Goal: Task Accomplishment & Management: Use online tool/utility

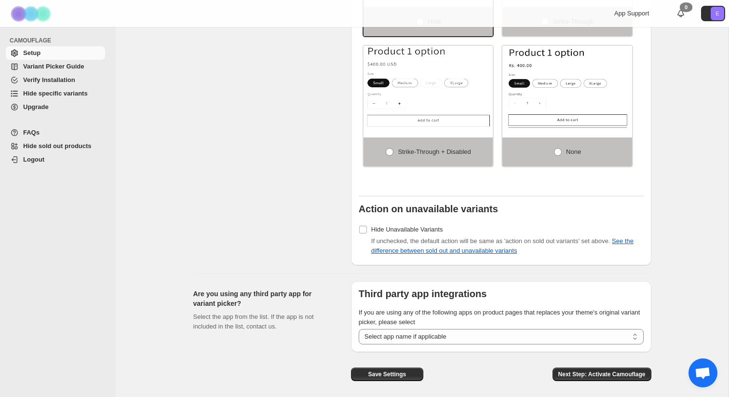
scroll to position [715, 0]
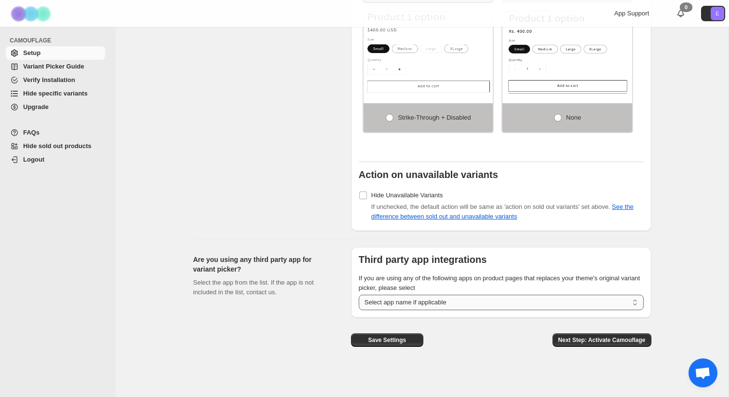
click at [385, 298] on select "**********" at bounding box center [501, 301] width 285 height 15
click at [75, 80] on span "Verify Installation" at bounding box center [49, 79] width 52 height 7
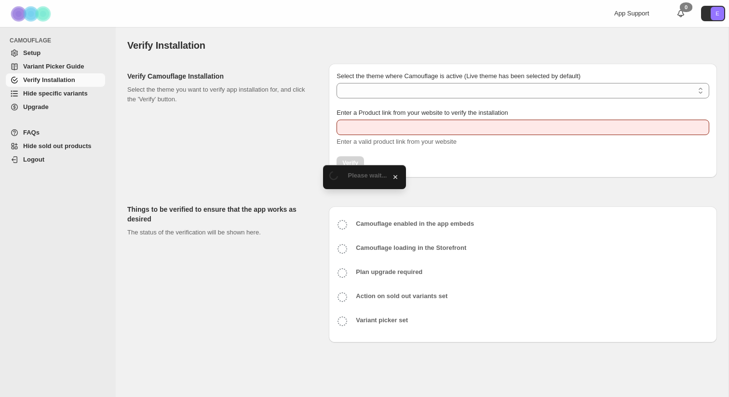
type input "**********"
select select "**********"
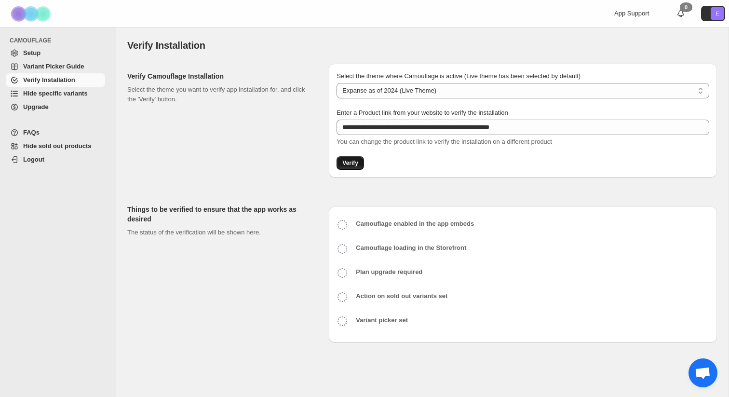
click at [354, 164] on span "Verify" at bounding box center [350, 163] width 16 height 8
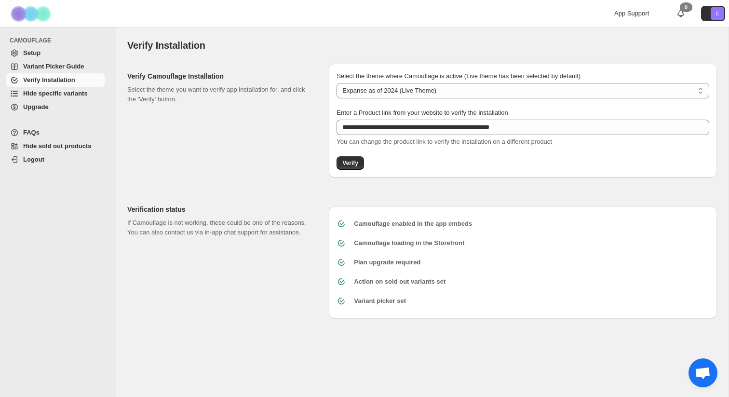
click at [38, 106] on span "Upgrade" at bounding box center [36, 106] width 26 height 7
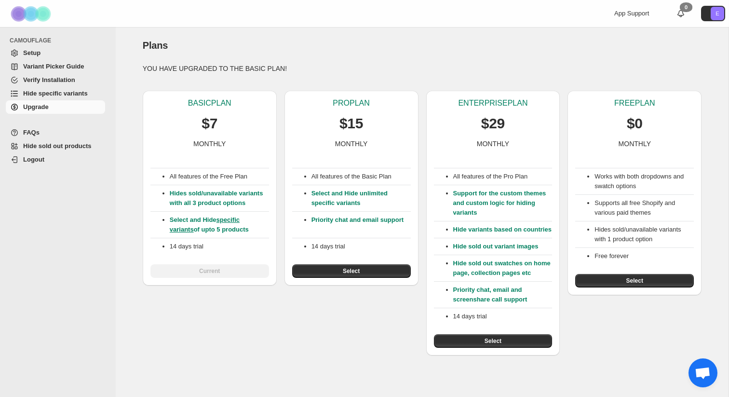
click at [32, 135] on span "FAQs" at bounding box center [31, 132] width 16 height 7
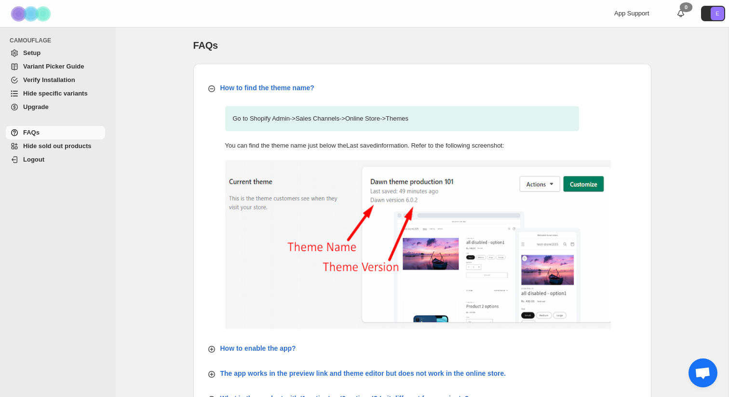
click at [43, 54] on span "Setup" at bounding box center [63, 53] width 80 height 10
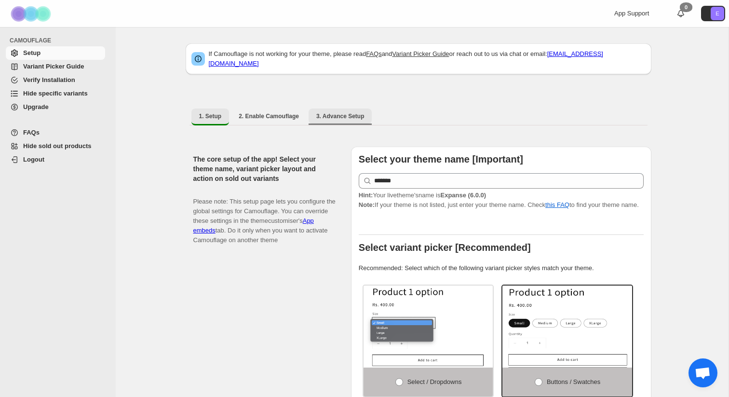
click at [339, 118] on button "3. Advance Setup" at bounding box center [340, 115] width 64 height 15
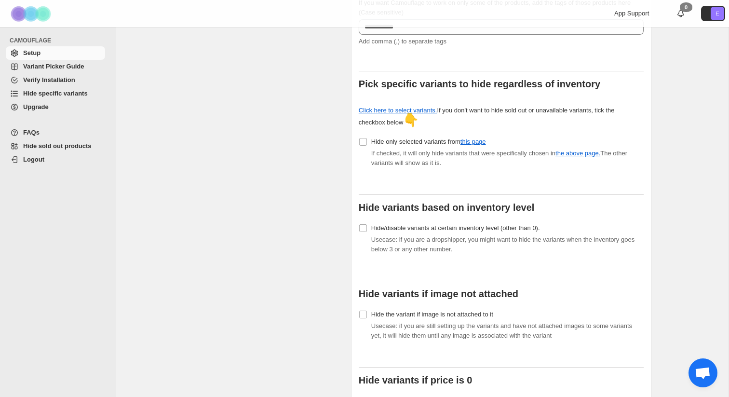
scroll to position [286, 0]
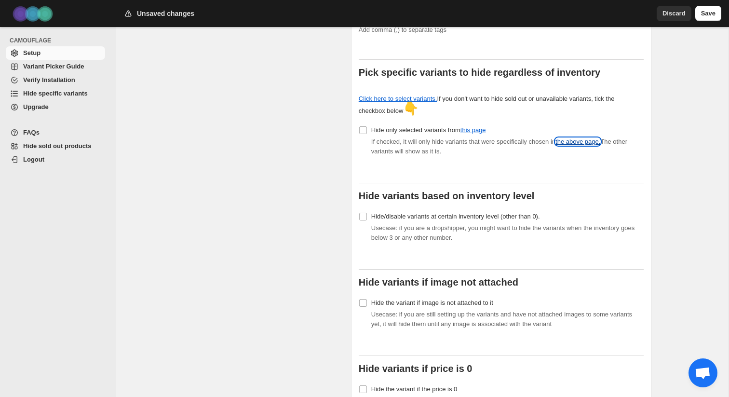
click at [580, 138] on link "the above page." at bounding box center [577, 141] width 45 height 7
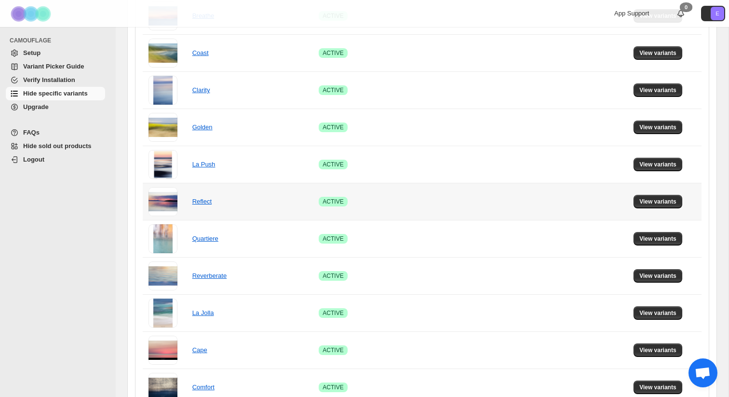
scroll to position [593, 0]
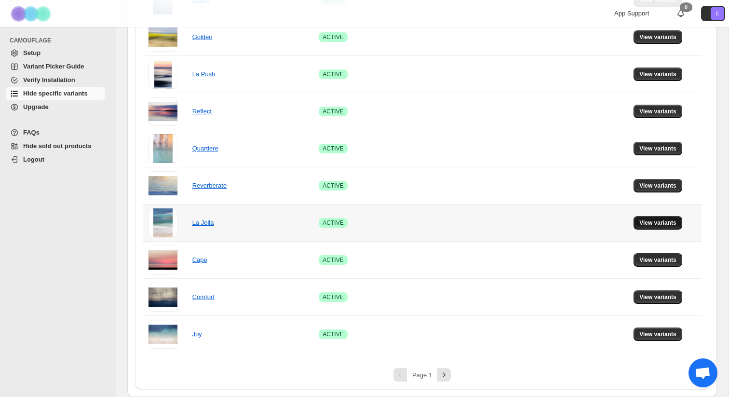
click at [654, 225] on span "View variants" at bounding box center [657, 223] width 37 height 8
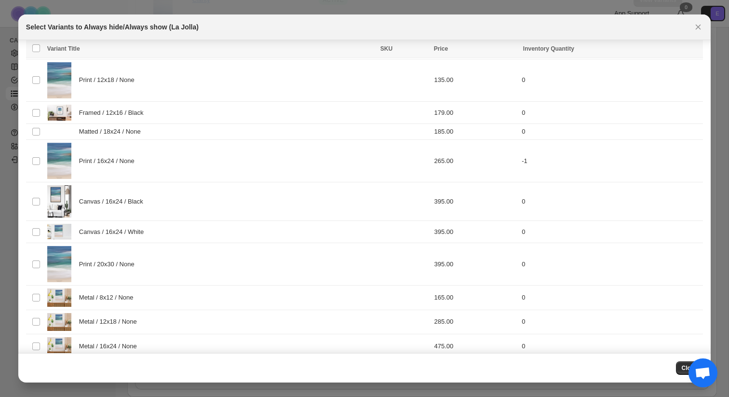
scroll to position [0, 0]
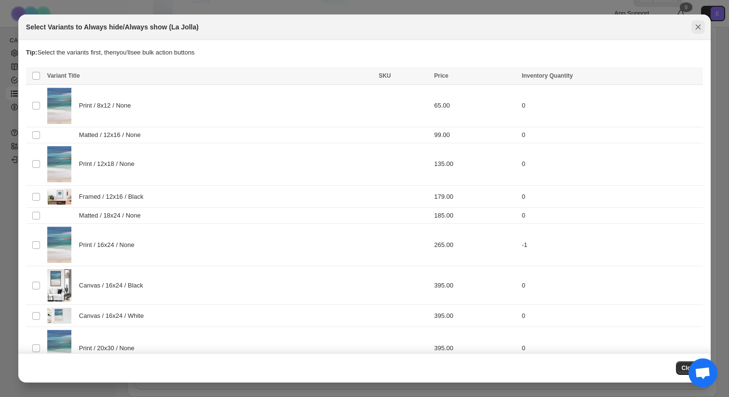
click at [698, 27] on icon "Close" at bounding box center [698, 27] width 10 height 10
